Goal: Obtain resource: Download file/media

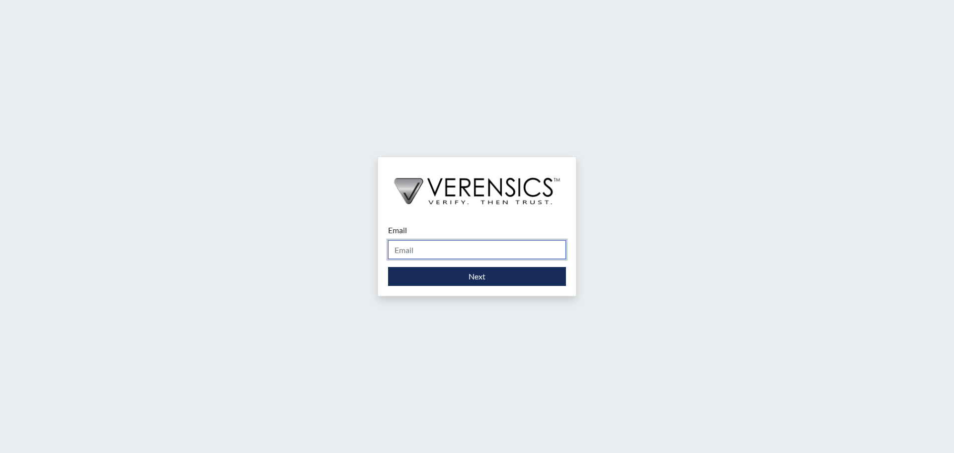
click at [462, 253] on input "Email" at bounding box center [477, 249] width 178 height 19
type input "[PERSON_NAME][EMAIL_ADDRESS][PERSON_NAME][DOMAIN_NAME]"
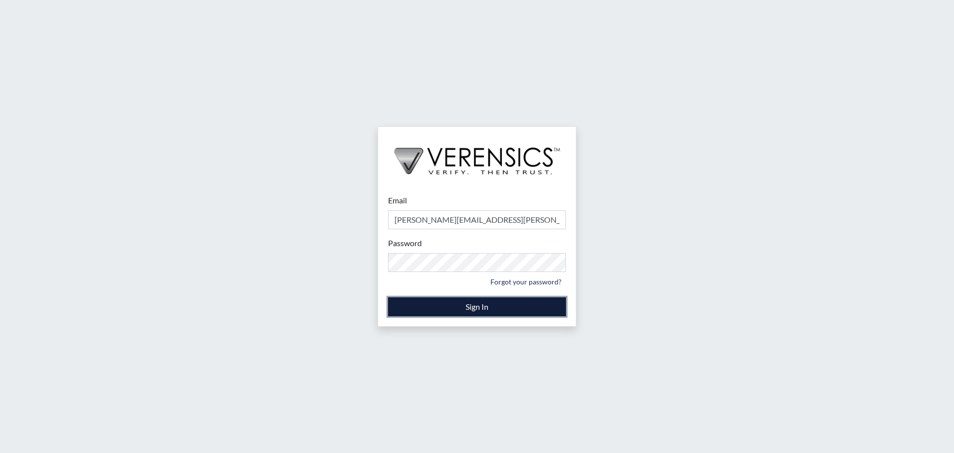
click at [459, 300] on button "Sign In" at bounding box center [477, 306] width 178 height 19
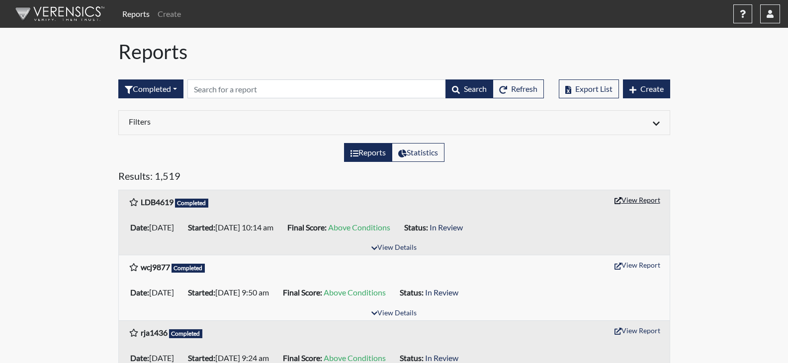
click at [634, 197] on button "View Report" at bounding box center [637, 199] width 55 height 15
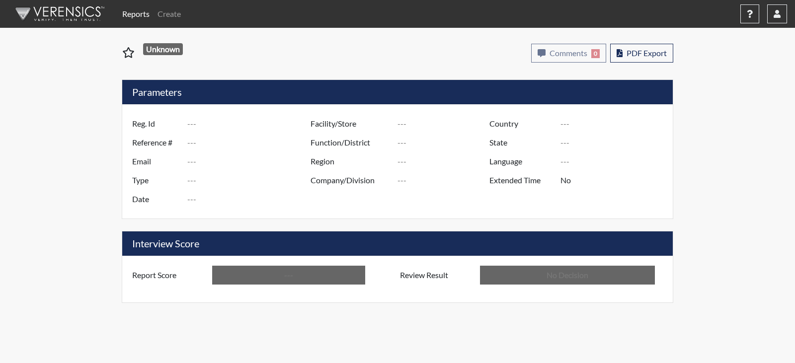
type input "LDB4619"
type input "50868"
type input "---"
type input "Corrections Pre-Employment"
type input "[DATE]"
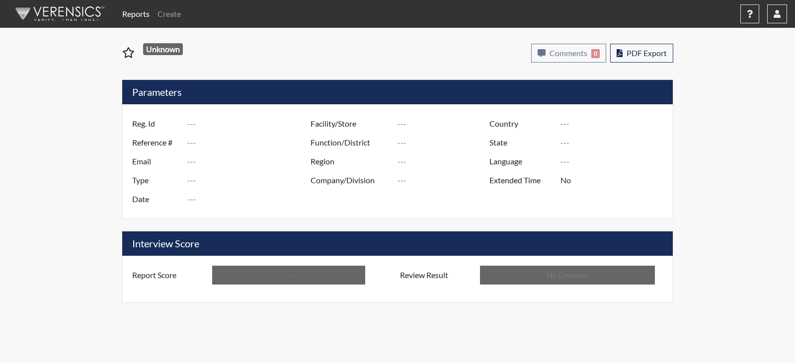
type input "[PERSON_NAME]"
type input "[GEOGRAPHIC_DATA]"
type input "[US_STATE]"
type input "English"
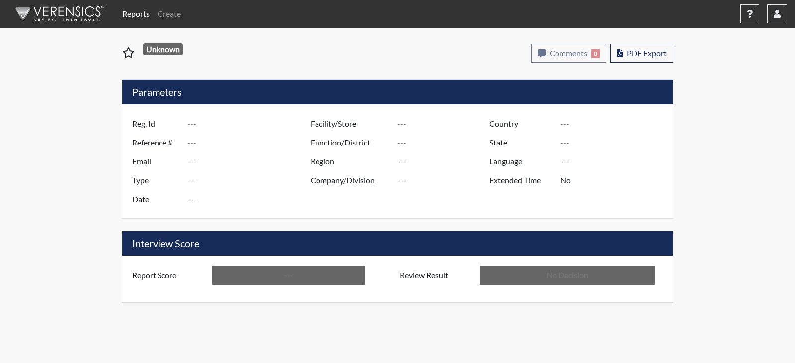
type input "Above Conditions"
type input "In Review"
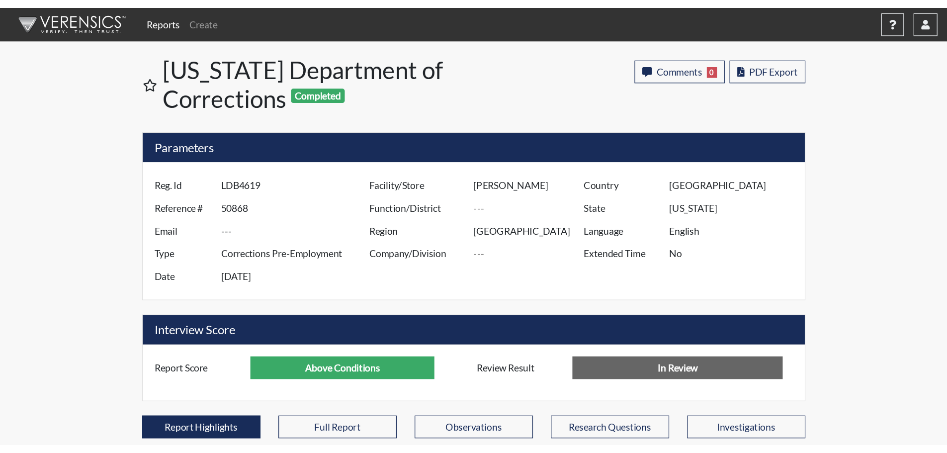
scroll to position [165, 413]
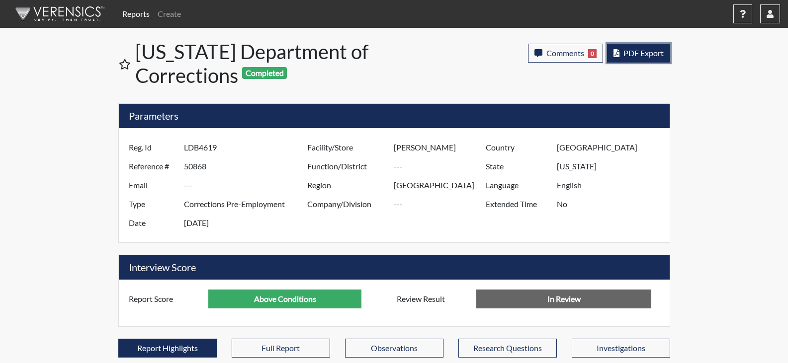
click at [622, 61] on button "PDF Export" at bounding box center [638, 53] width 63 height 19
